Goal: Submit feedback/report problem

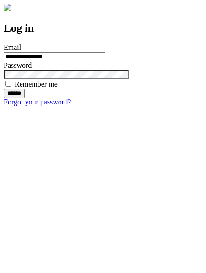
click at [25, 98] on input "******" at bounding box center [14, 93] width 21 height 9
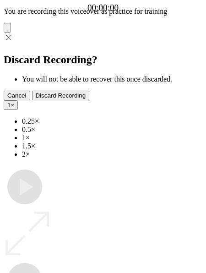
type input "**********"
